Goal: Complete application form: Complete application form

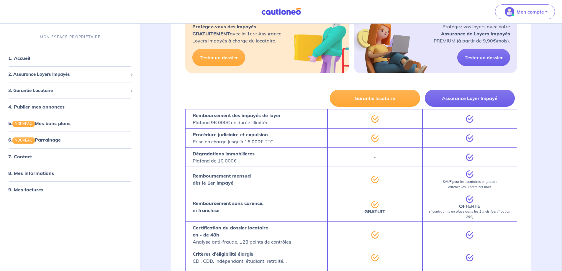
scroll to position [118, 0]
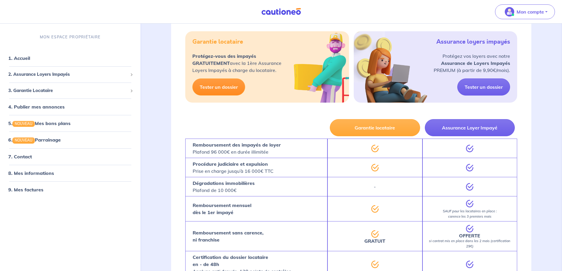
click at [231, 91] on link "Tester un dossier" at bounding box center [218, 86] width 53 height 17
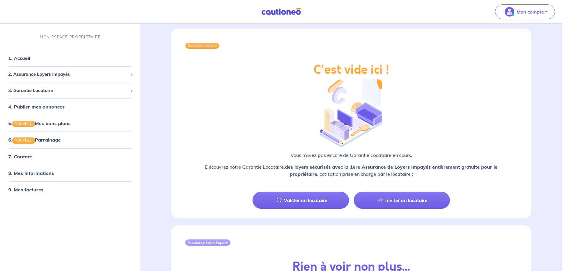
scroll to position [443, 0]
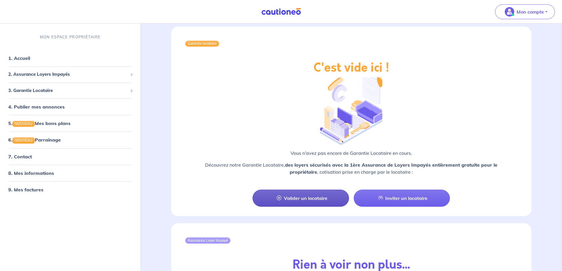
click at [314, 194] on link "Valider un locataire" at bounding box center [301, 198] width 96 height 17
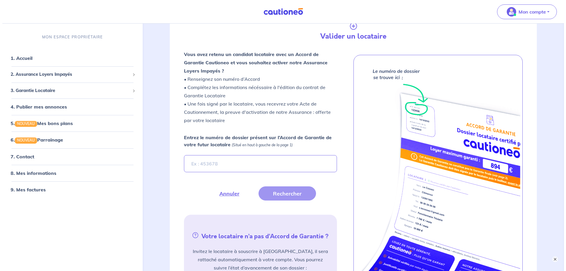
scroll to position [73, 0]
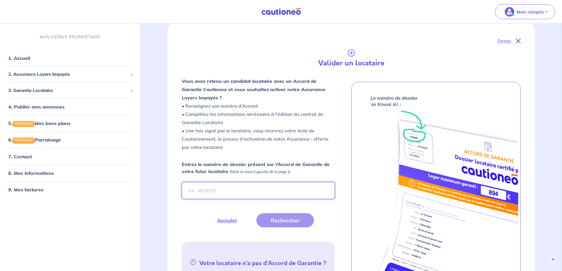
drag, startPoint x: 258, startPoint y: 189, endPoint x: 261, endPoint y: 187, distance: 4.0
click at [262, 187] on input "Entrez le numéro de dossier présent sur l’Accord de Garantie de votre futur loc…" at bounding box center [258, 190] width 153 height 17
paste input "CTjK6H"
type input "CTjK6H"
click at [293, 220] on button "Rechercher" at bounding box center [285, 220] width 58 height 14
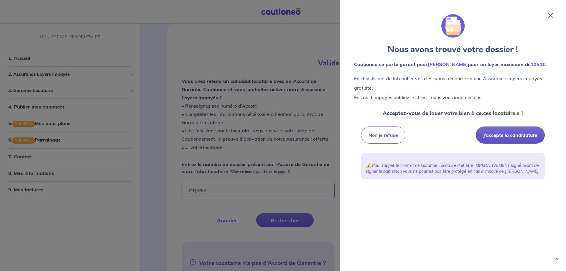
click at [500, 144] on button "J’accepte la candidature" at bounding box center [510, 135] width 69 height 17
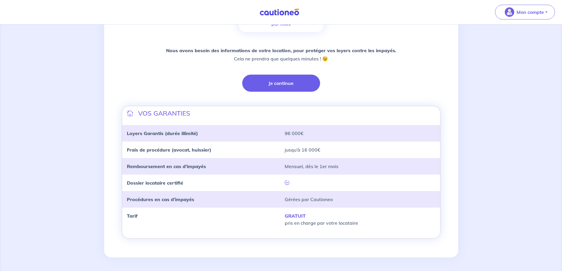
scroll to position [122, 0]
click at [296, 85] on button "Je continue" at bounding box center [281, 82] width 78 height 17
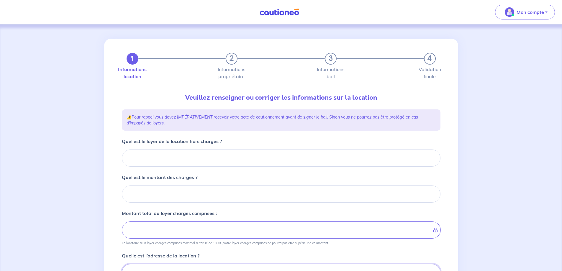
scroll to position [4, 0]
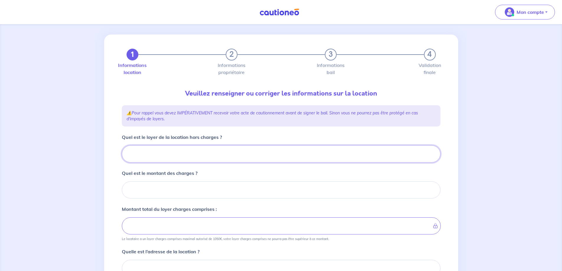
click at [230, 156] on input "Quel est le loyer de la location hors charges ?" at bounding box center [281, 153] width 319 height 17
type input "8"
type input "810"
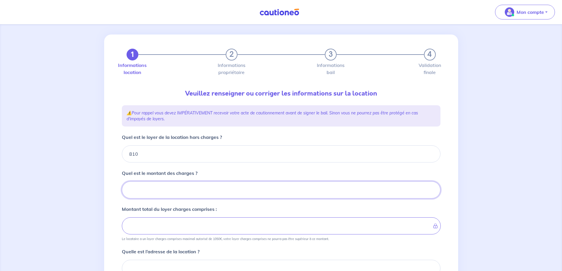
click at [215, 186] on input "Quel est le montant des charges ?" at bounding box center [281, 189] width 319 height 17
type input "20"
type input "830"
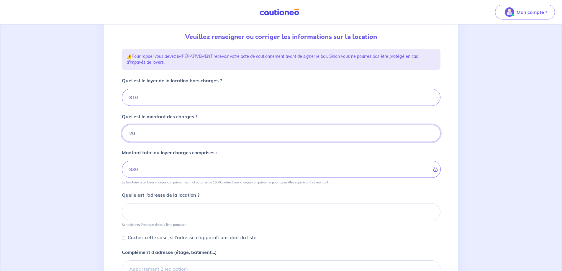
scroll to position [63, 0]
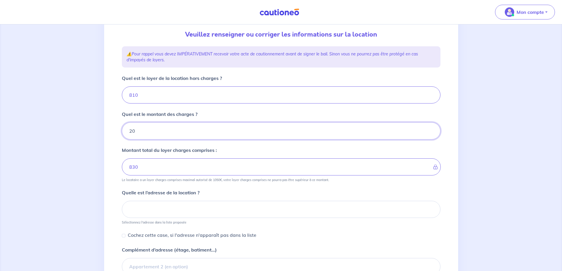
type input "20"
click at [214, 209] on input at bounding box center [281, 209] width 319 height 17
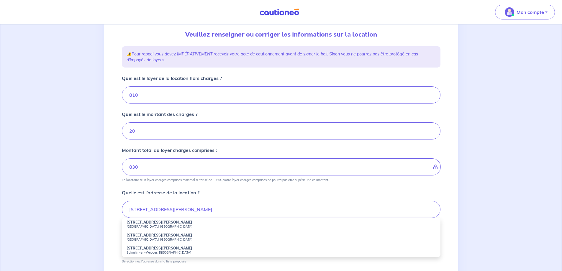
click at [156, 253] on small "Sainghin-en-Weppes, France" at bounding box center [281, 252] width 309 height 4
type input "19 Rue Gustave Delory, Sainghin-en-Weppes, France"
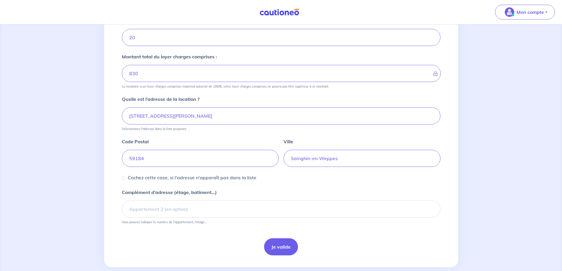
scroll to position [167, 0]
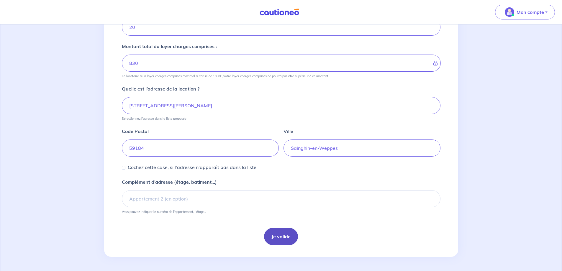
click at [283, 239] on button "Je valide" at bounding box center [281, 236] width 34 height 17
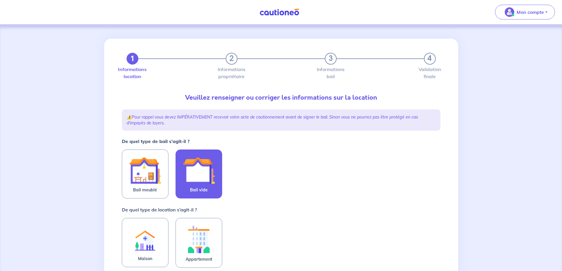
click at [191, 171] on img at bounding box center [199, 171] width 32 height 32
click at [0, 0] on input "Bail vide" at bounding box center [0, 0] width 0 height 0
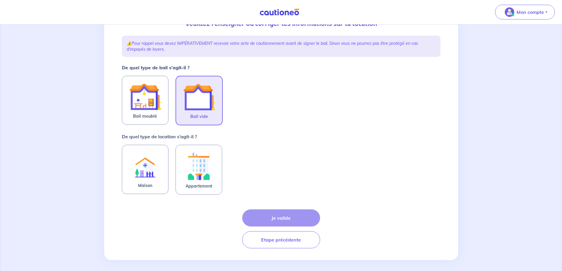
scroll to position [77, 0]
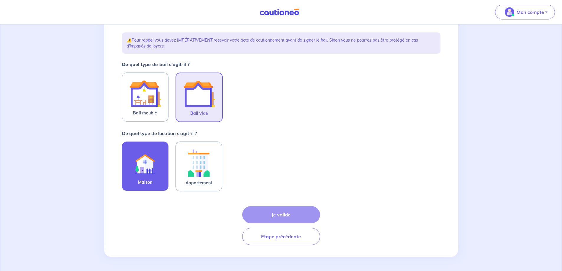
click at [157, 167] on img at bounding box center [145, 163] width 32 height 32
click at [0, 0] on input "Maison" at bounding box center [0, 0] width 0 height 0
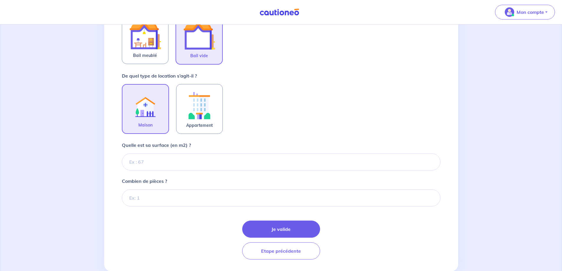
scroll to position [136, 0]
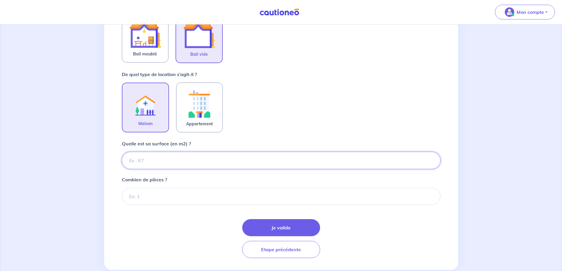
click at [221, 155] on input "Quelle est sa surface (en m2) ?" at bounding box center [281, 160] width 319 height 17
type input "85"
click at [175, 194] on input "Combien de pièces ?" at bounding box center [281, 196] width 319 height 17
type input "5"
click at [278, 234] on button "Je valide" at bounding box center [281, 227] width 78 height 17
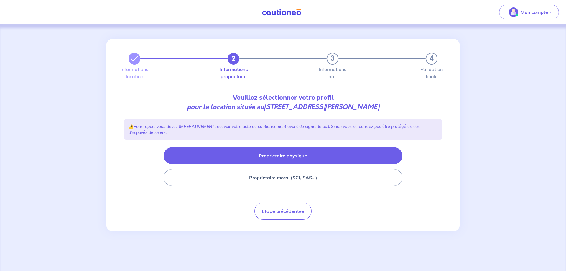
click at [276, 155] on button "Propriétaire physique" at bounding box center [283, 155] width 239 height 17
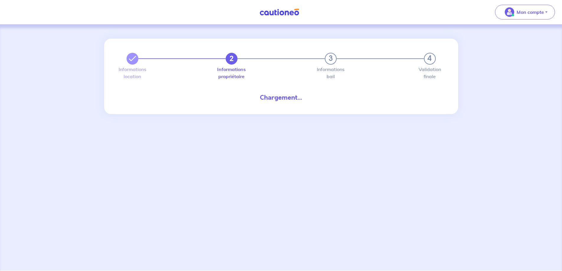
select select "FR"
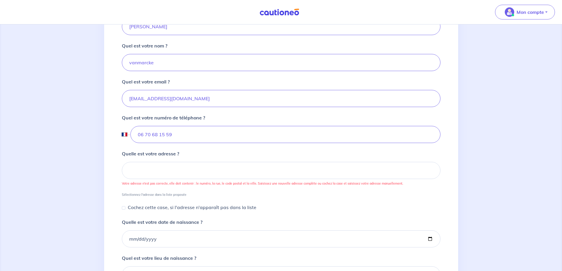
scroll to position [148, 0]
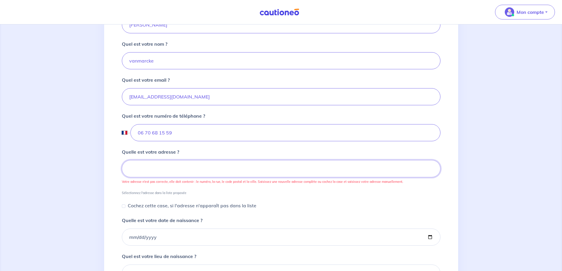
click at [266, 167] on input at bounding box center [281, 168] width 319 height 17
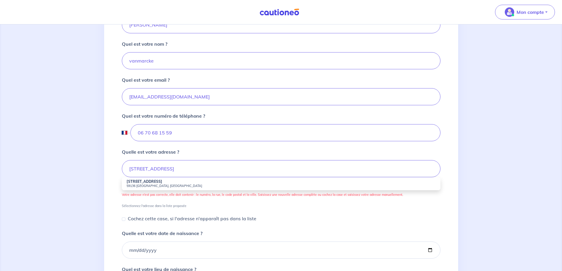
click at [173, 185] on small "59136 Wavrin, France" at bounding box center [281, 186] width 309 height 4
type input "38c Rue de Lille, 59136 Wavrin, France"
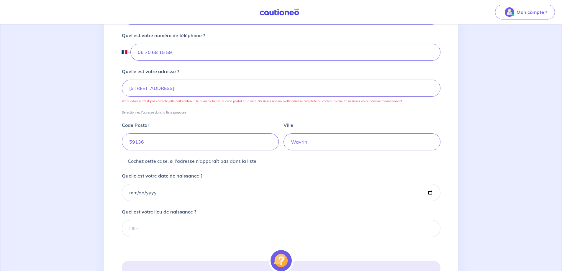
scroll to position [236, 0]
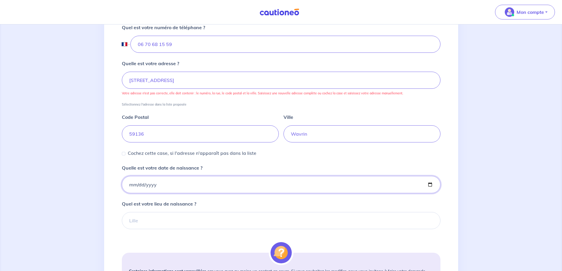
click at [167, 185] on input "Quelle est votre date de naissance ?" at bounding box center [281, 184] width 319 height 17
type input "1988-03-11"
click at [173, 222] on input "Quel est votre lieu de naissance ?" at bounding box center [281, 220] width 319 height 17
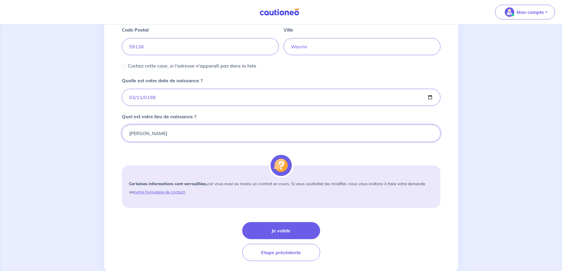
scroll to position [325, 0]
type input "Roncq"
click at [189, 94] on input "1988-03-11" at bounding box center [281, 96] width 319 height 17
click at [429, 96] on input "1988-03-11" at bounding box center [281, 96] width 319 height 17
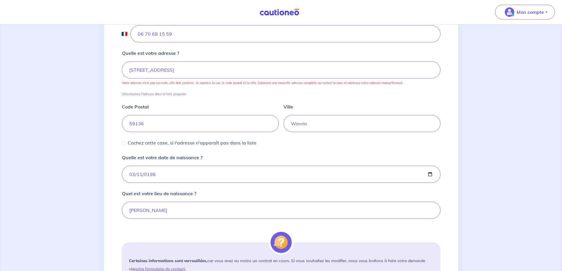
scroll to position [236, 0]
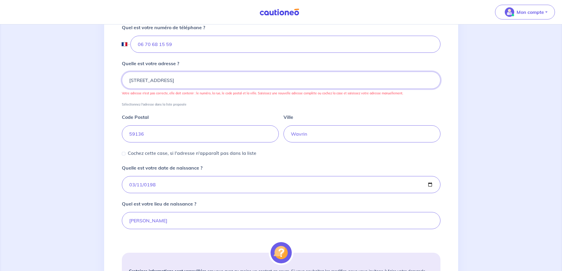
click at [237, 81] on input "38c Rue de Lille, 59136 Wavrin, France" at bounding box center [281, 80] width 319 height 17
click at [166, 102] on small "Sélectionnez l'adresse dans la liste proposée" at bounding box center [281, 103] width 319 height 6
click at [182, 125] on div "Code Postal 59136" at bounding box center [200, 128] width 157 height 29
click at [155, 102] on small "Sélectionnez l'adresse dans la liste proposée" at bounding box center [281, 103] width 319 height 6
click at [135, 79] on input "38c Rue de Lille, 59136 Wavrin, France" at bounding box center [281, 80] width 319 height 17
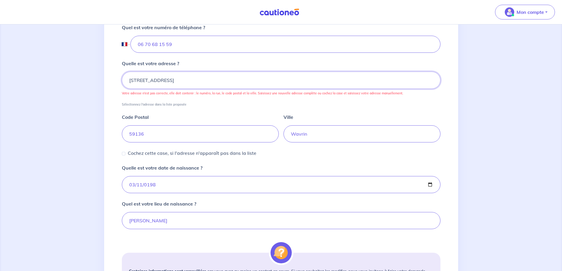
click at [137, 80] on input "38c Rue de Lille, 59136 Wavrin, France" at bounding box center [281, 80] width 319 height 17
click at [137, 151] on p "Cochez cette case, si l'adresse n'apparaît pas dans la liste" at bounding box center [192, 153] width 129 height 7
click at [125, 152] on input "Cochez cette case, si l'adresse n'apparaît pas dans la liste" at bounding box center [124, 154] width 4 height 4
checkbox input "true"
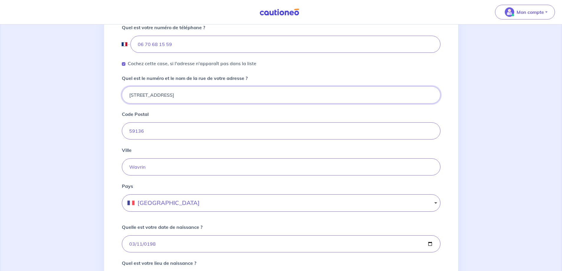
click at [135, 95] on input "38c Rue de Lille" at bounding box center [281, 94] width 319 height 17
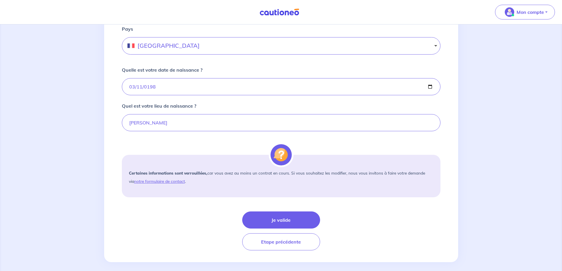
scroll to position [399, 0]
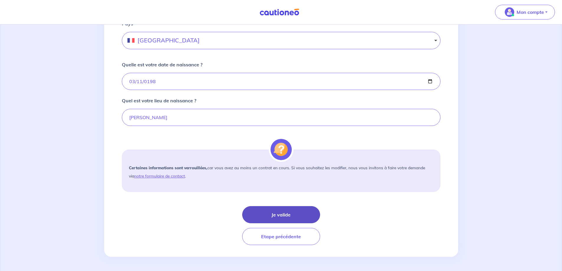
click at [289, 216] on button "Je valide" at bounding box center [281, 214] width 78 height 17
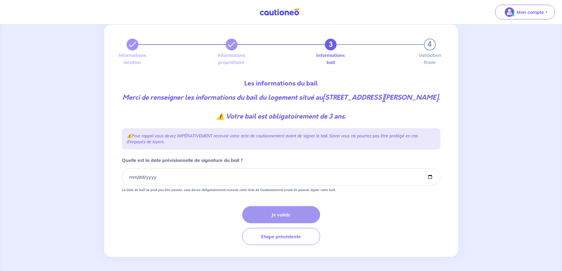
scroll to position [24, 0]
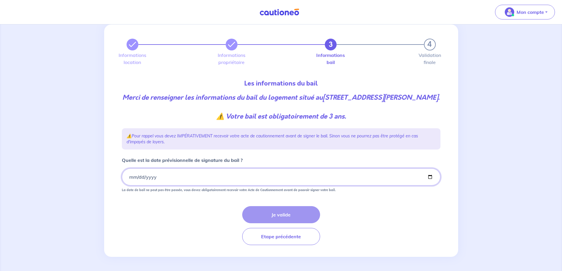
click at [313, 183] on input "Quelle est la date prévisionnelle de signature du bail ?" at bounding box center [281, 176] width 319 height 17
click at [433, 176] on input "Quelle est la date prévisionnelle de signature du bail ?" at bounding box center [281, 176] width 319 height 17
type input "2025-08-24"
click at [281, 214] on button "Je valide" at bounding box center [281, 214] width 78 height 17
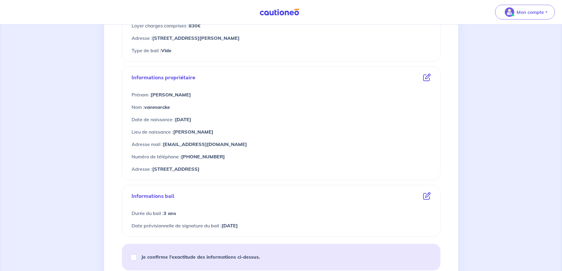
scroll to position [248, 0]
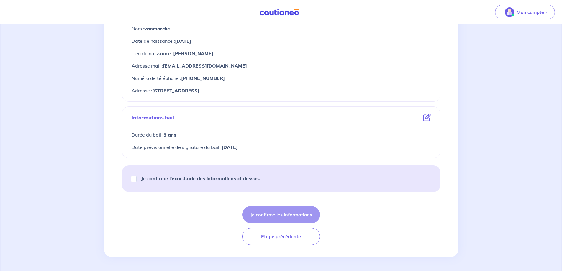
click at [184, 181] on strong "Je confirme l’exactitude des informations ci-dessus." at bounding box center [200, 179] width 119 height 6
click at [137, 181] on input "Je confirme l’exactitude des informations ci-dessus." at bounding box center [134, 179] width 6 height 6
checkbox input "true"
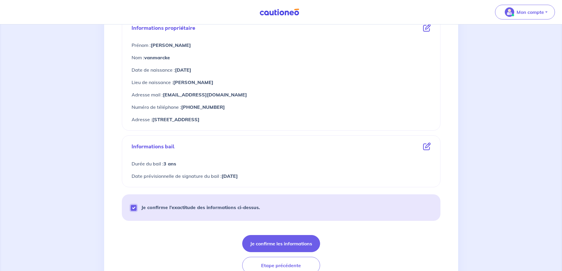
scroll to position [160, 0]
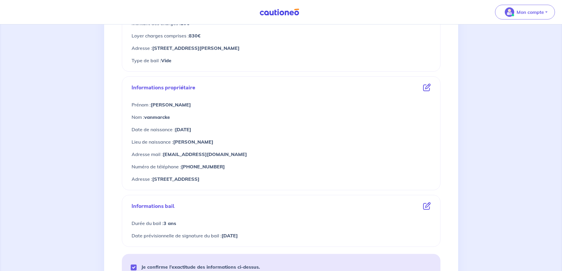
click at [426, 85] on icon at bounding box center [427, 88] width 8 height 8
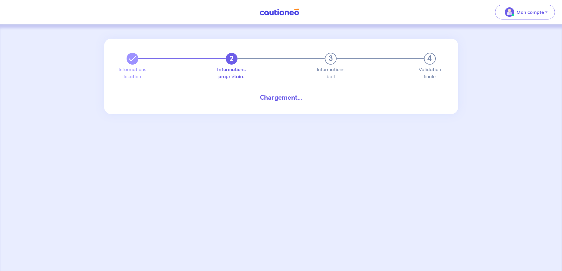
select select "FR"
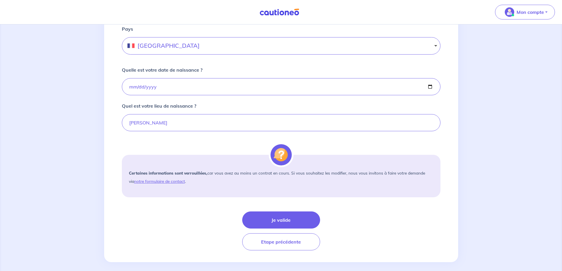
scroll to position [384, 0]
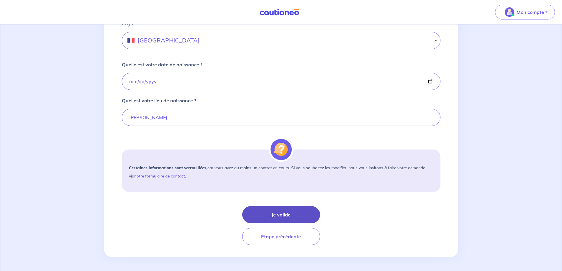
click at [298, 218] on button "Je valide" at bounding box center [281, 214] width 78 height 17
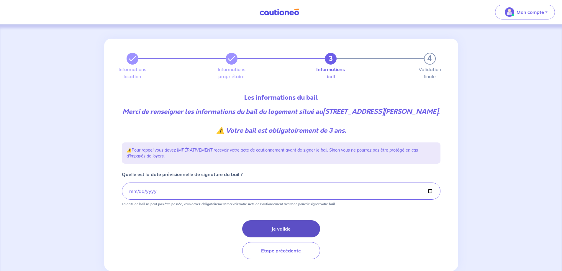
click at [283, 235] on button "Je valide" at bounding box center [281, 228] width 78 height 17
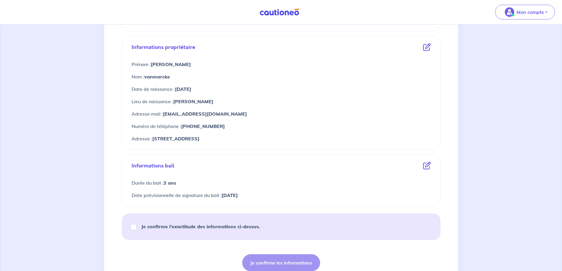
scroll to position [248, 0]
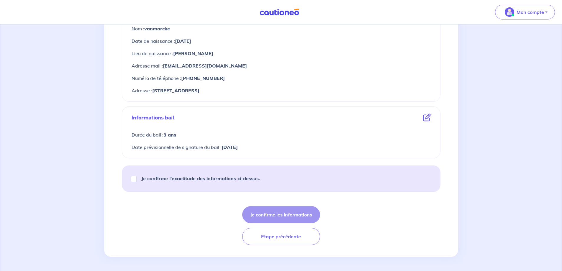
click at [222, 180] on strong "Je confirme l’exactitude des informations ci-dessus." at bounding box center [200, 179] width 119 height 6
click at [137, 180] on input "Je confirme l’exactitude des informations ci-dessus." at bounding box center [134, 179] width 6 height 6
checkbox input "true"
click at [287, 217] on button "Je confirme les informations" at bounding box center [281, 214] width 78 height 17
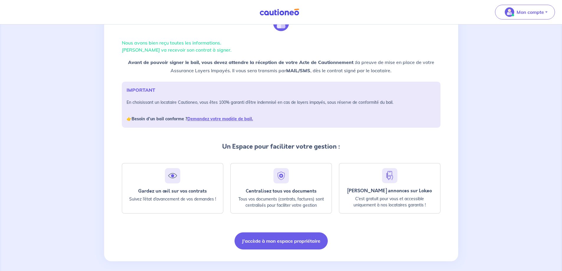
scroll to position [36, 0]
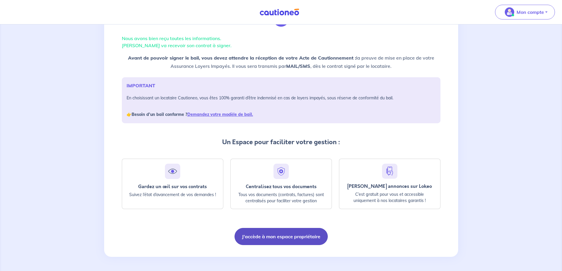
click at [293, 240] on button "J'accède à mon espace propriétaire" at bounding box center [281, 236] width 93 height 17
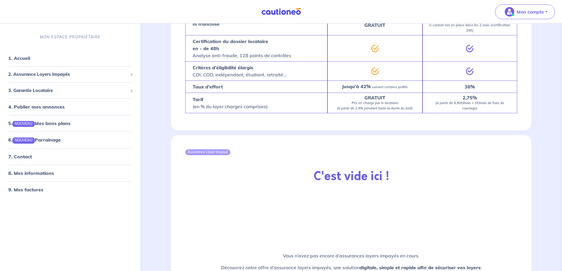
scroll to position [569, 0]
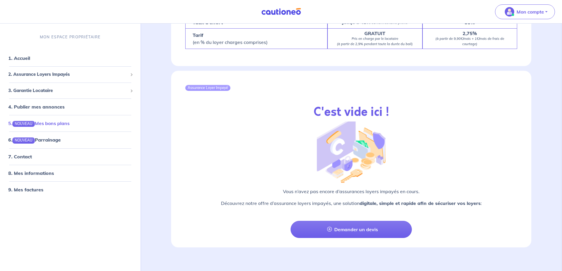
click at [47, 123] on link "5. NOUVEAU Mes bons plans" at bounding box center [38, 123] width 61 height 6
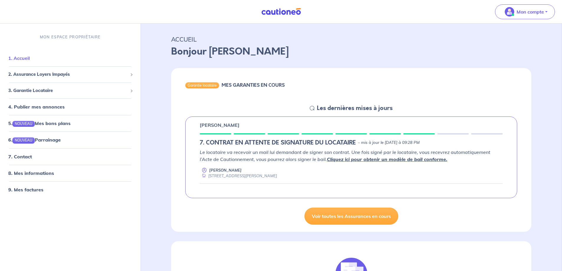
scroll to position [9, 0]
